Goal: Information Seeking & Learning: Learn about a topic

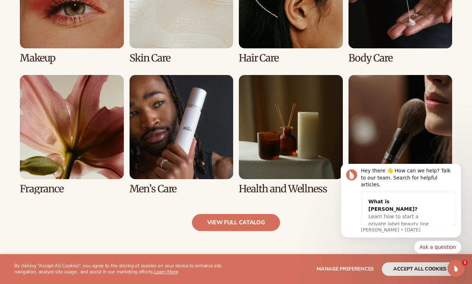
scroll to position [585, 0]
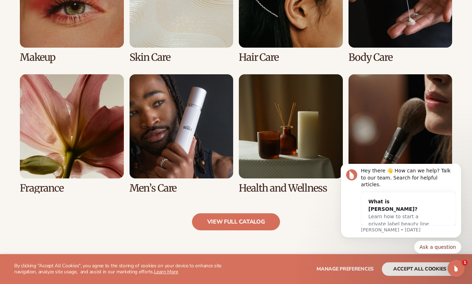
click at [166, 128] on link "6 / 8" at bounding box center [182, 133] width 104 height 119
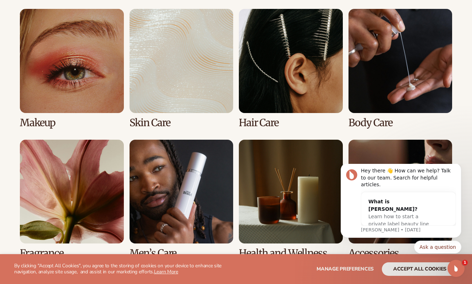
scroll to position [535, 0]
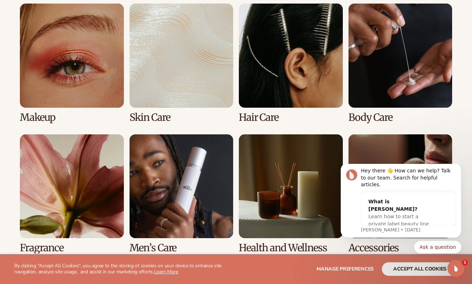
click at [295, 199] on link "7 / 8" at bounding box center [291, 193] width 104 height 119
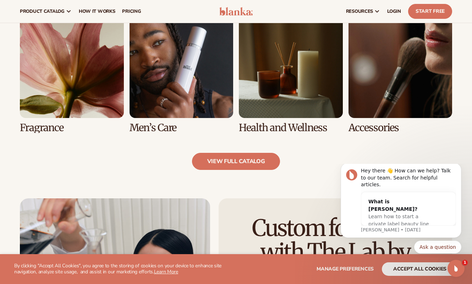
scroll to position [593, 0]
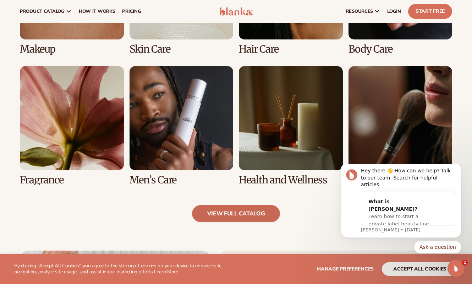
click at [232, 213] on link "view full catalog" at bounding box center [236, 213] width 88 height 17
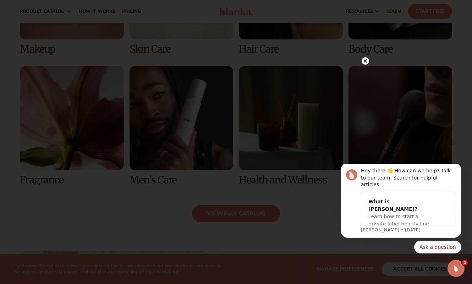
click at [365, 60] on circle at bounding box center [365, 60] width 7 height 7
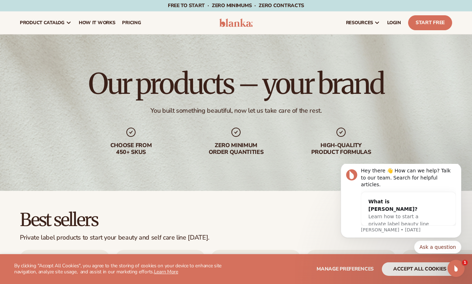
scroll to position [0, 0]
click at [139, 22] on span "pricing" at bounding box center [131, 23] width 19 height 6
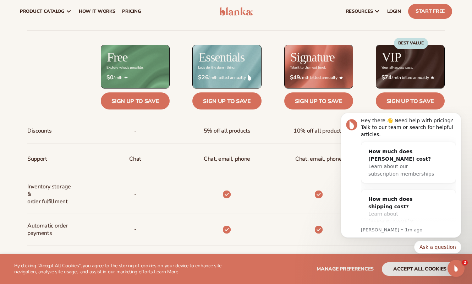
scroll to position [264, 0]
